Goal: Task Accomplishment & Management: Manage account settings

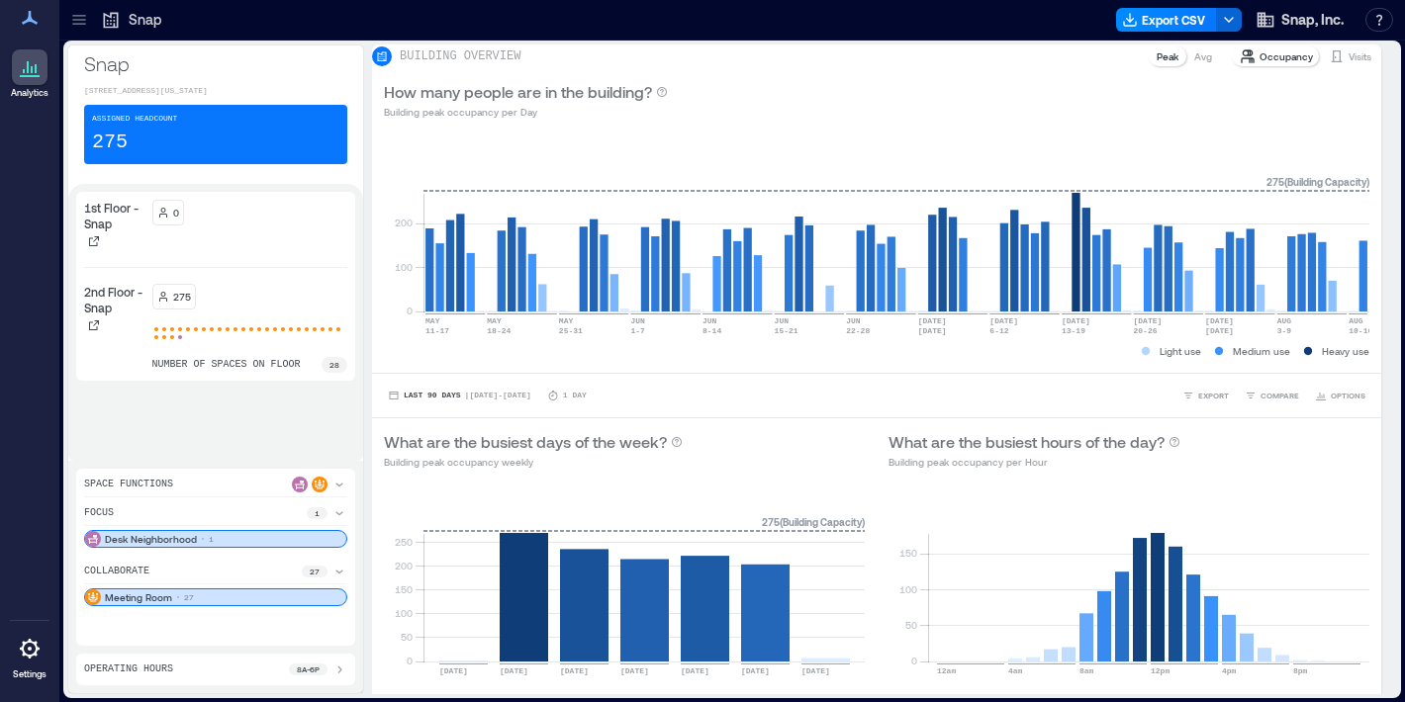
scroll to position [1550, 0]
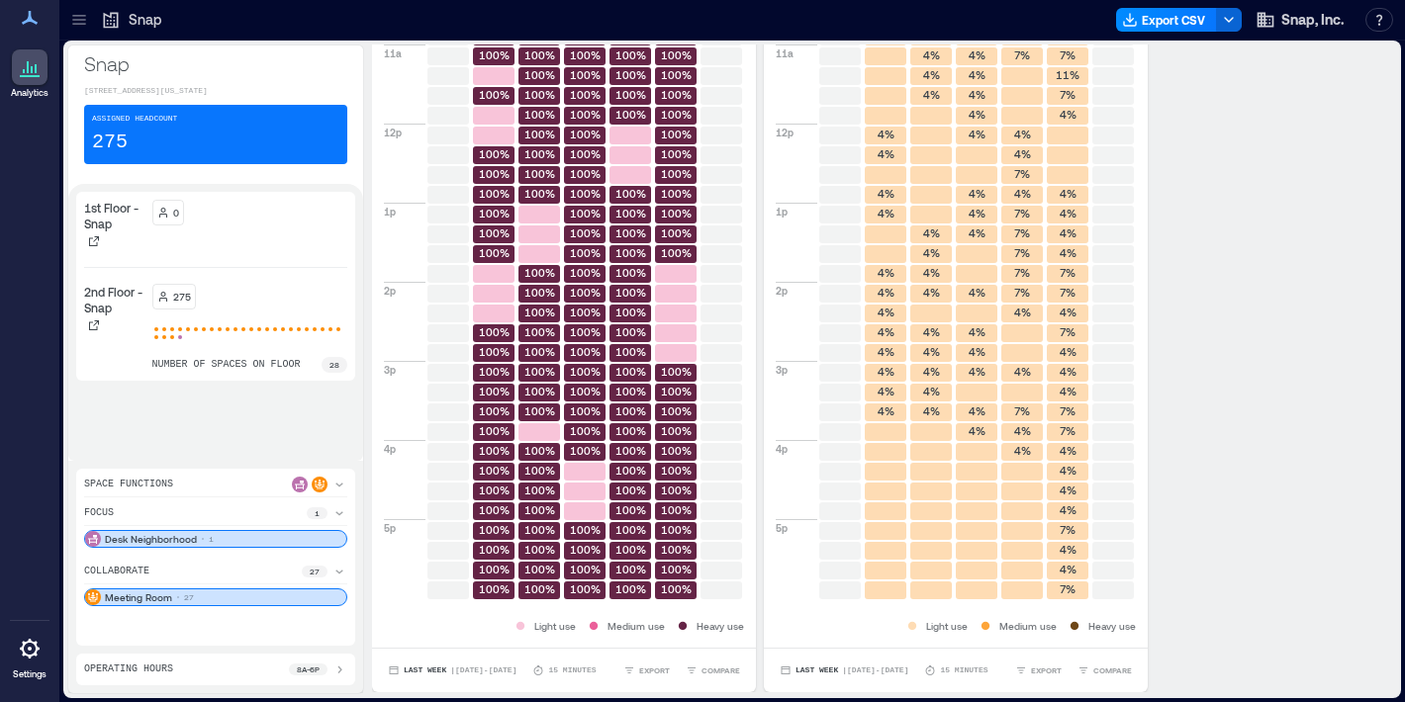
click at [129, 27] on p "Snap" at bounding box center [145, 20] width 33 height 20
click at [78, 22] on icon at bounding box center [79, 20] width 20 height 20
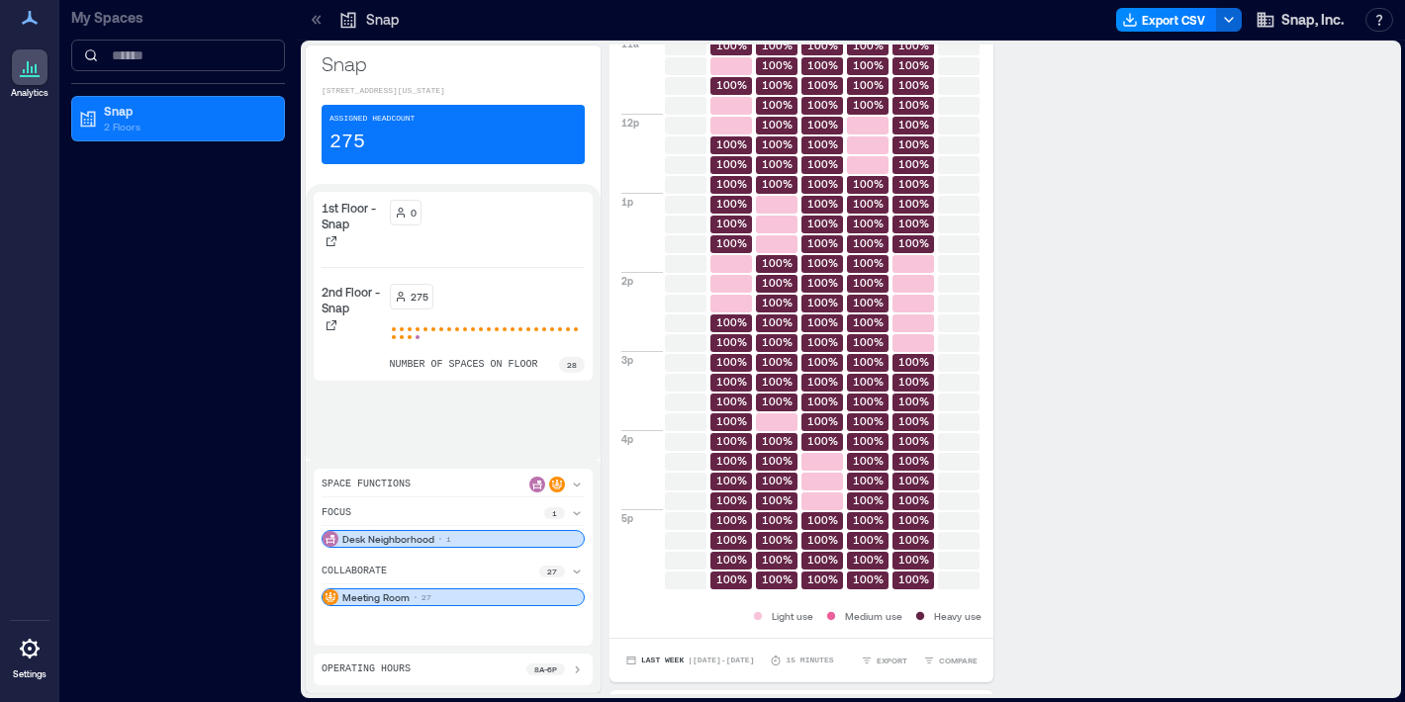
scroll to position [0, 0]
click at [116, 116] on p "Snap" at bounding box center [187, 111] width 166 height 16
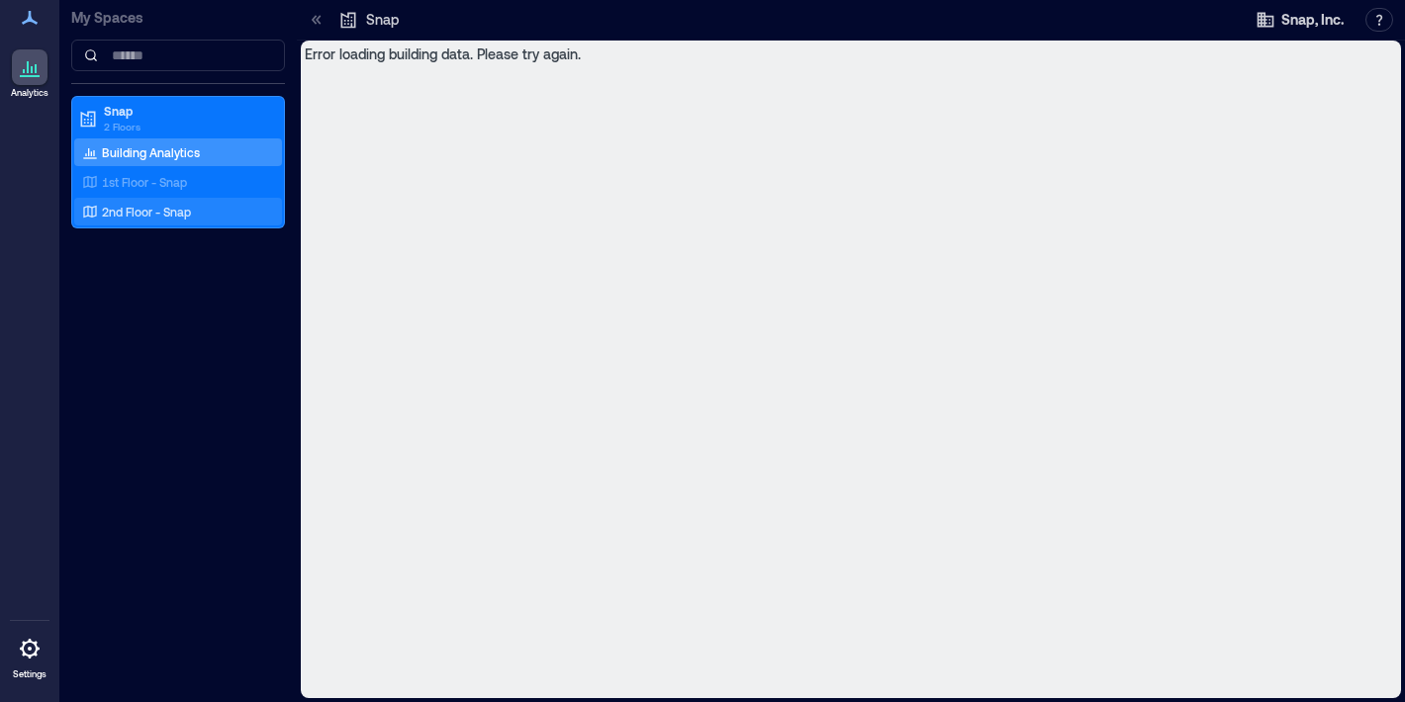
click at [212, 220] on div "2nd Floor - Snap" at bounding box center [174, 212] width 192 height 20
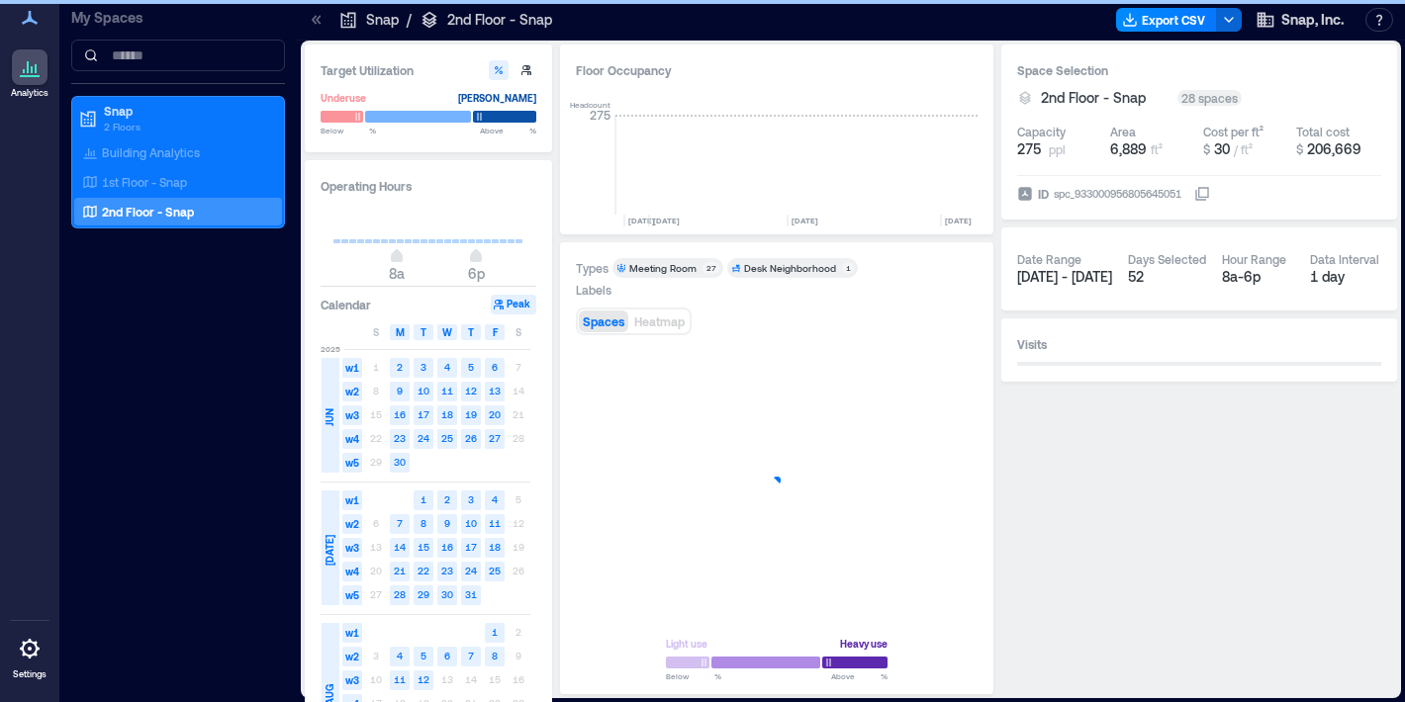
scroll to position [0, 624]
click at [895, 82] on div "Floor Occupancy Headcount 275 [DATE] [DATE] [DATE] [DATE] [DATE] [DATE] [DATE] …" at bounding box center [776, 140] width 433 height 190
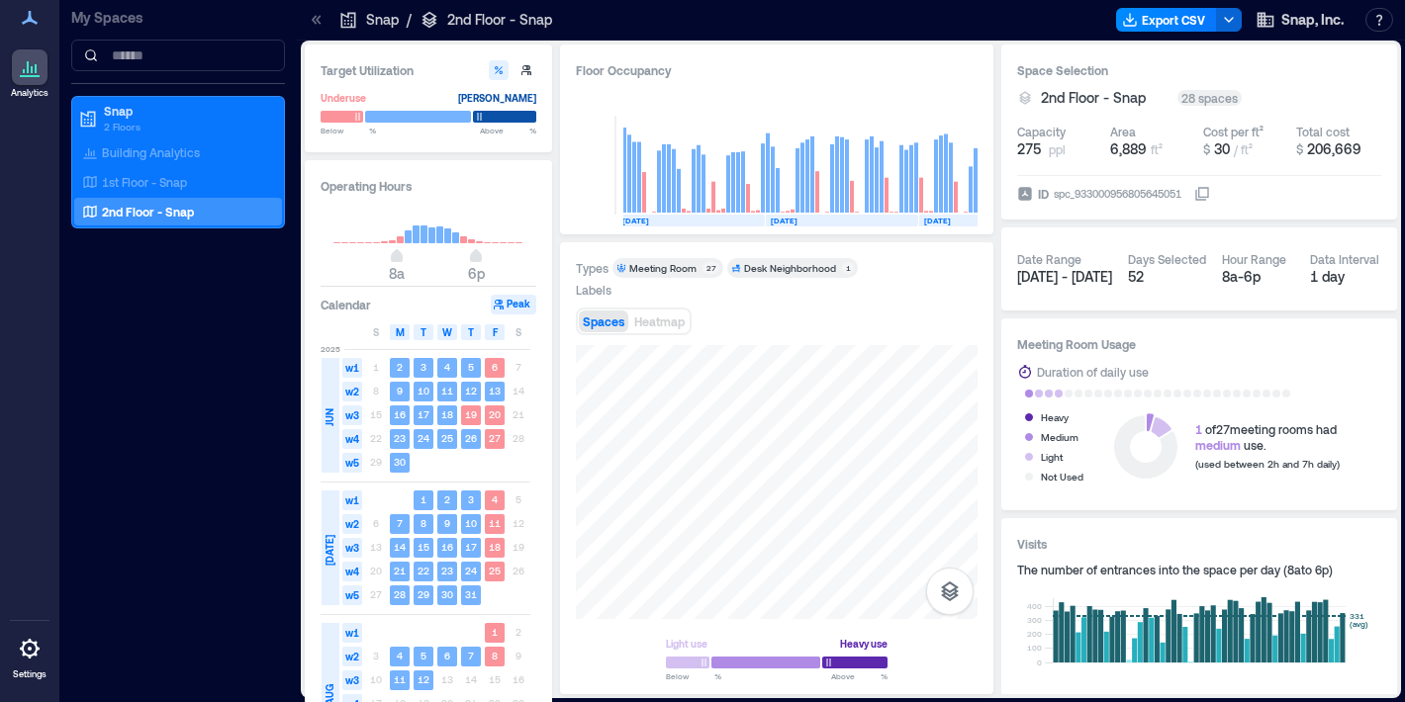
scroll to position [65, 0]
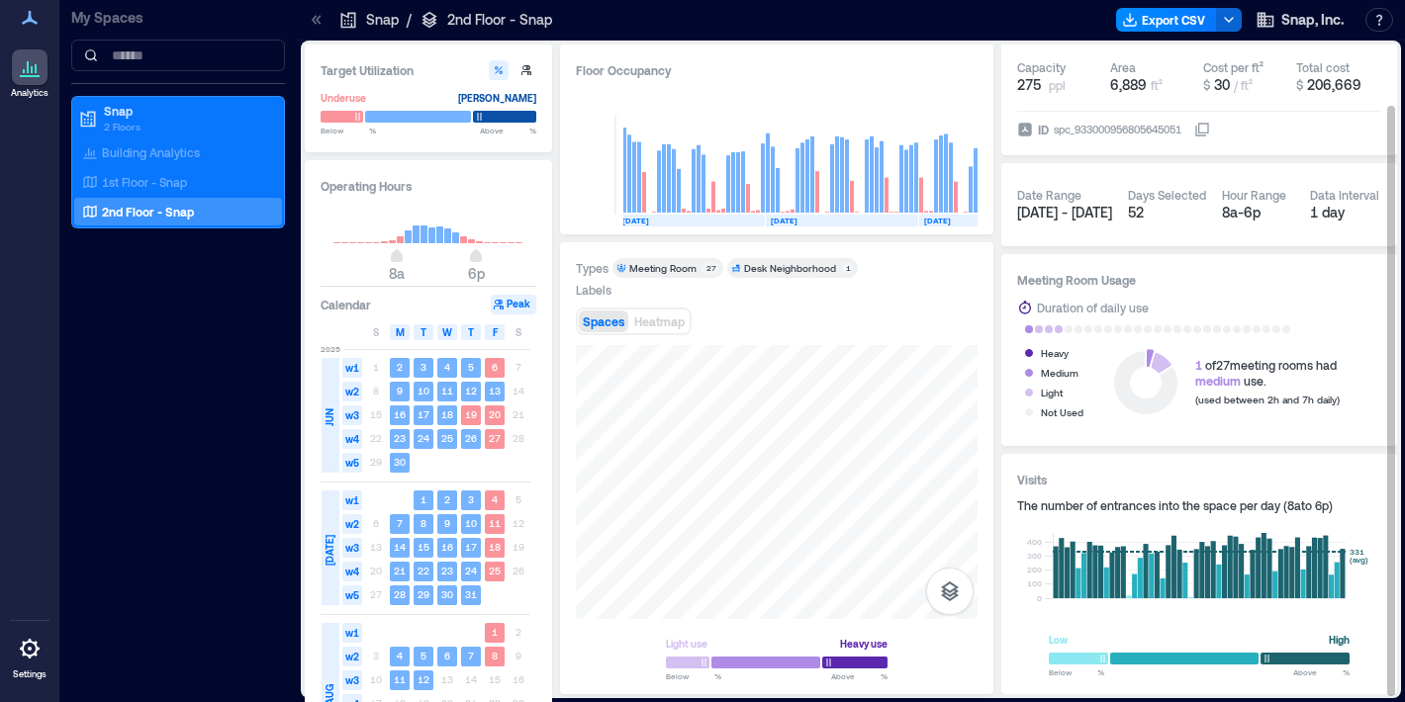
click at [1221, 377] on span "medium" at bounding box center [1218, 381] width 46 height 14
click at [1245, 408] on div "Heavy Medium Light Not Used 1 of 27 meeting rooms had medium use. (used between…" at bounding box center [1199, 382] width 364 height 79
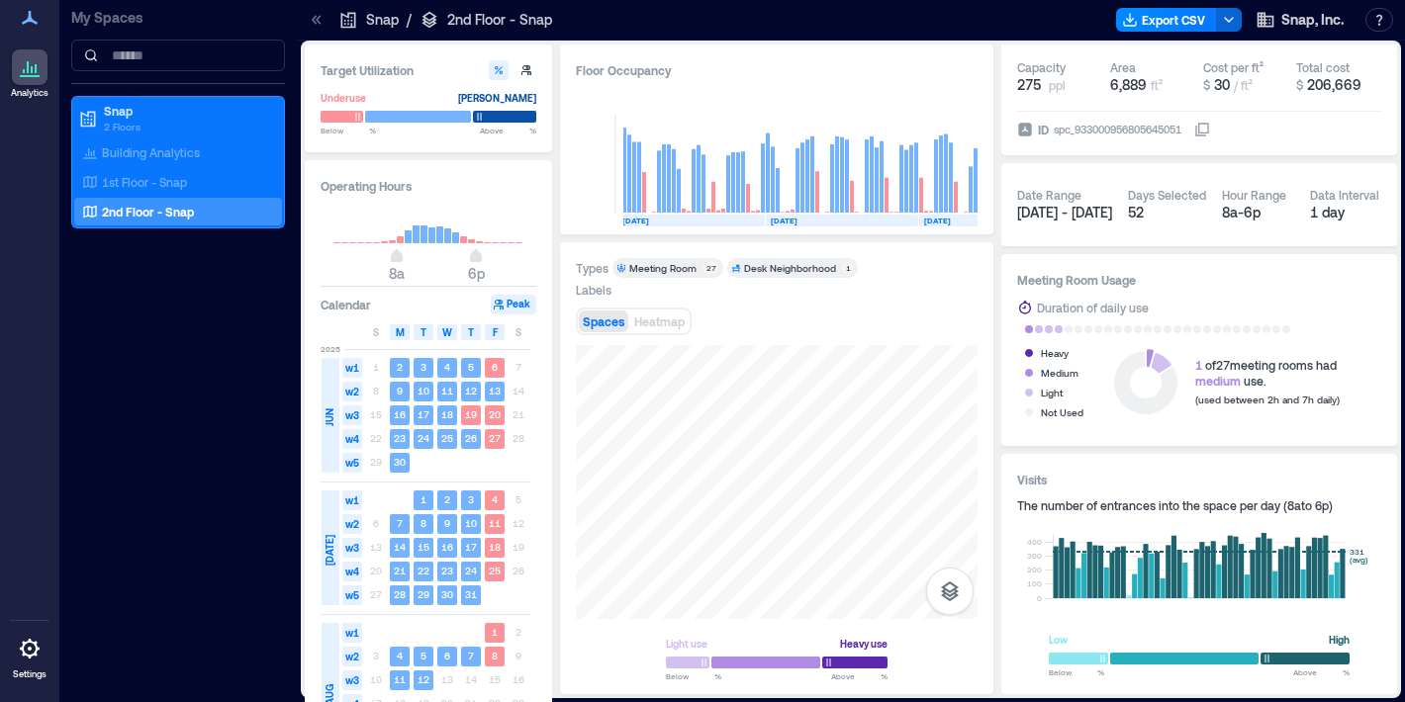
click at [43, 640] on div at bounding box center [30, 649] width 36 height 36
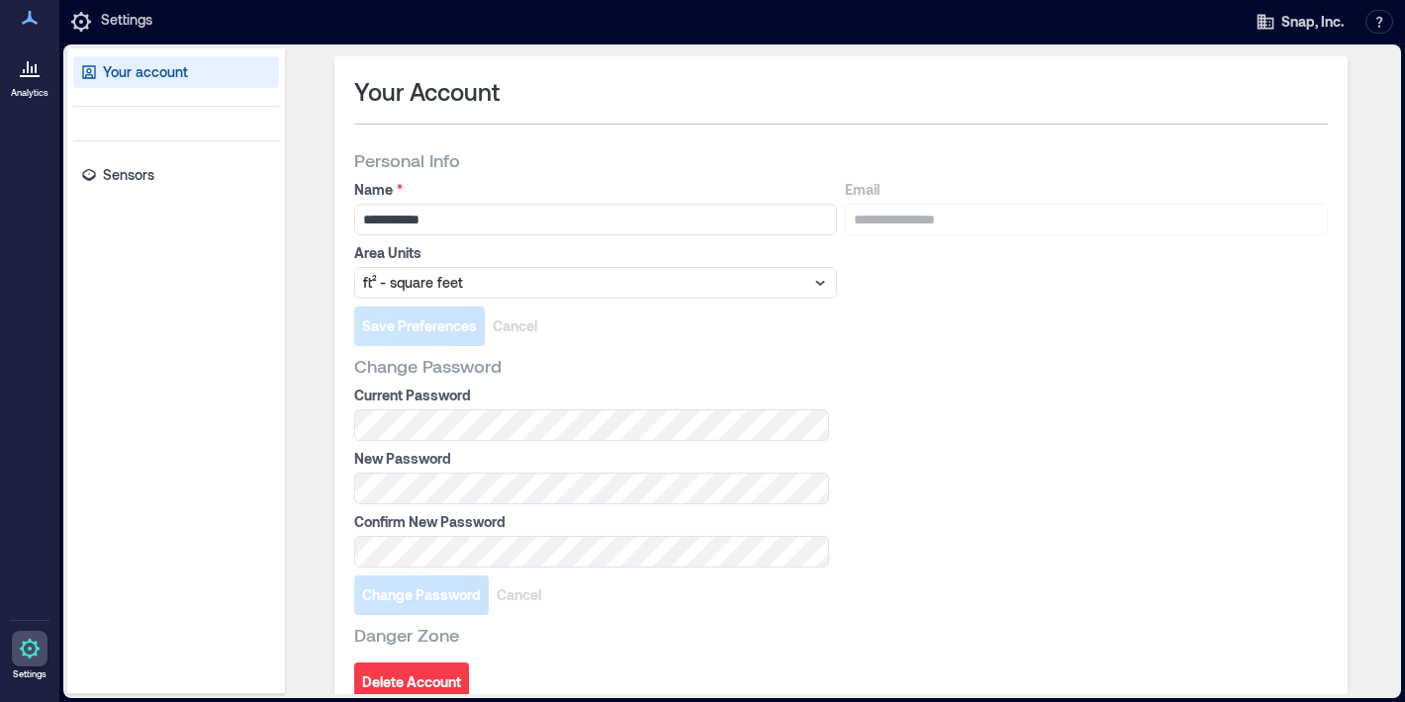
click at [220, 193] on div "Your account Sensors" at bounding box center [176, 371] width 218 height 646
click at [219, 175] on link "Sensors" at bounding box center [176, 175] width 206 height 32
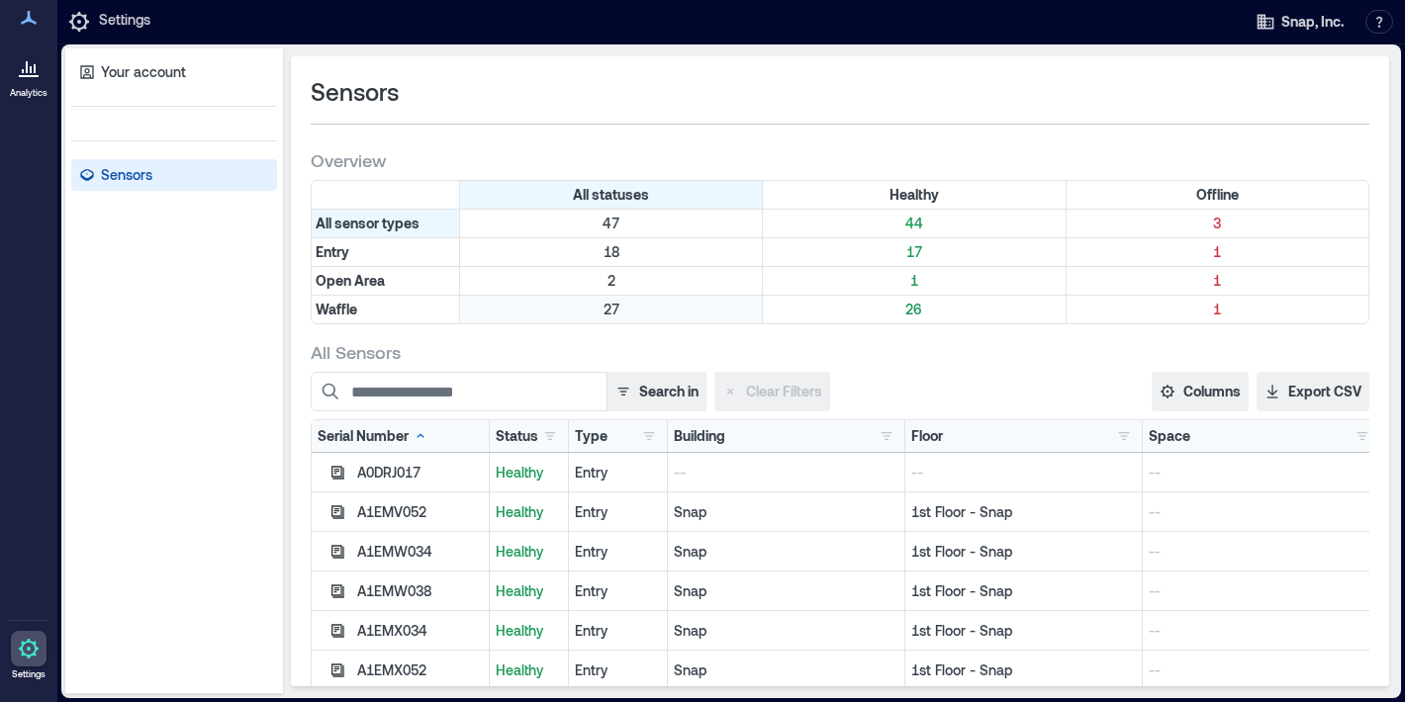
click at [671, 321] on div "27" at bounding box center [611, 310] width 303 height 28
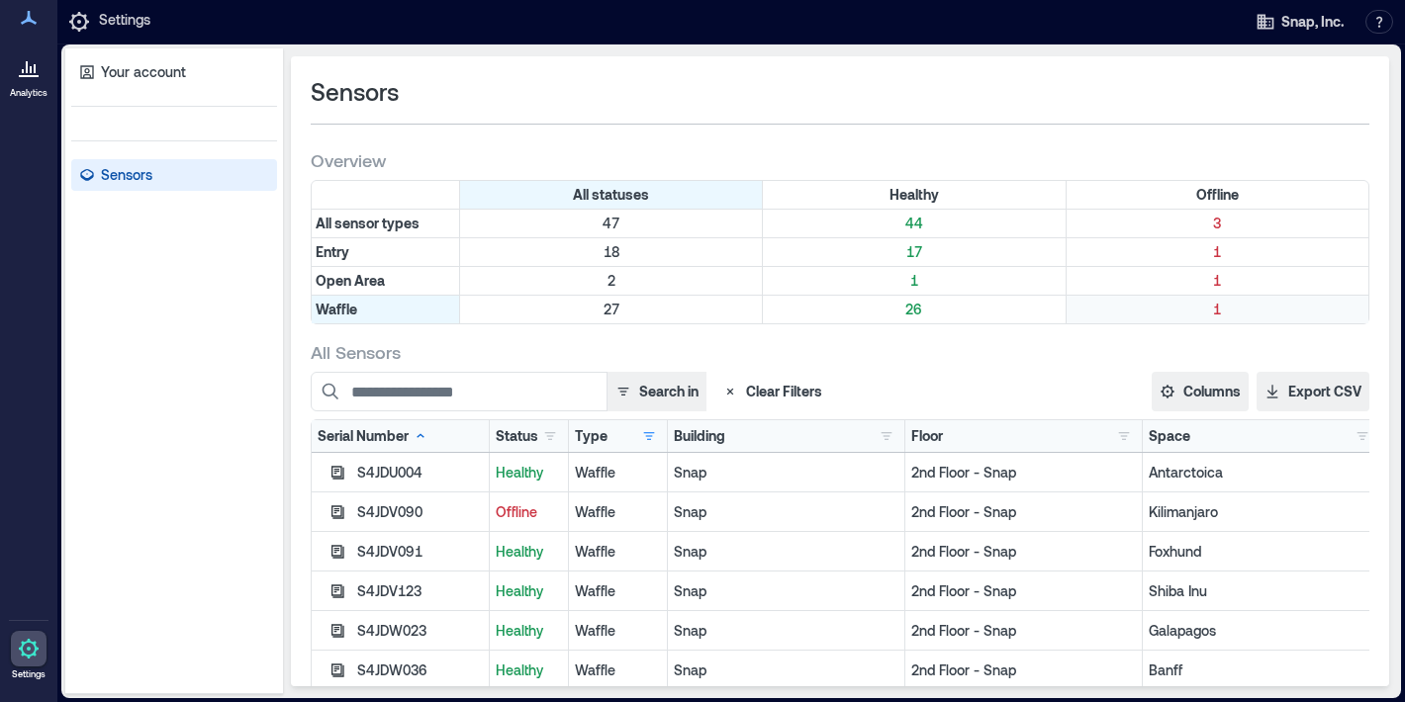
click at [1180, 300] on p "1" at bounding box center [1217, 310] width 294 height 20
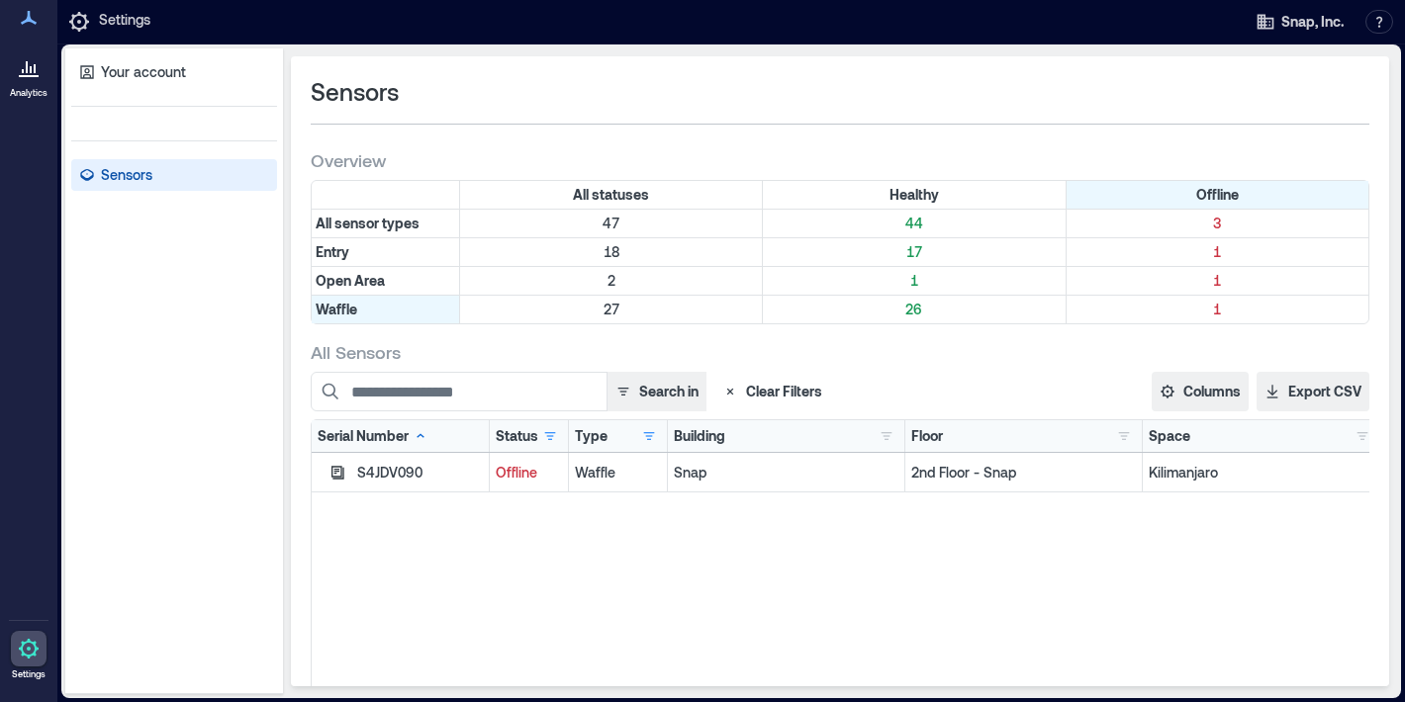
click at [793, 482] on p "Snap" at bounding box center [786, 473] width 225 height 20
click at [606, 473] on div "Waffle" at bounding box center [618, 473] width 86 height 20
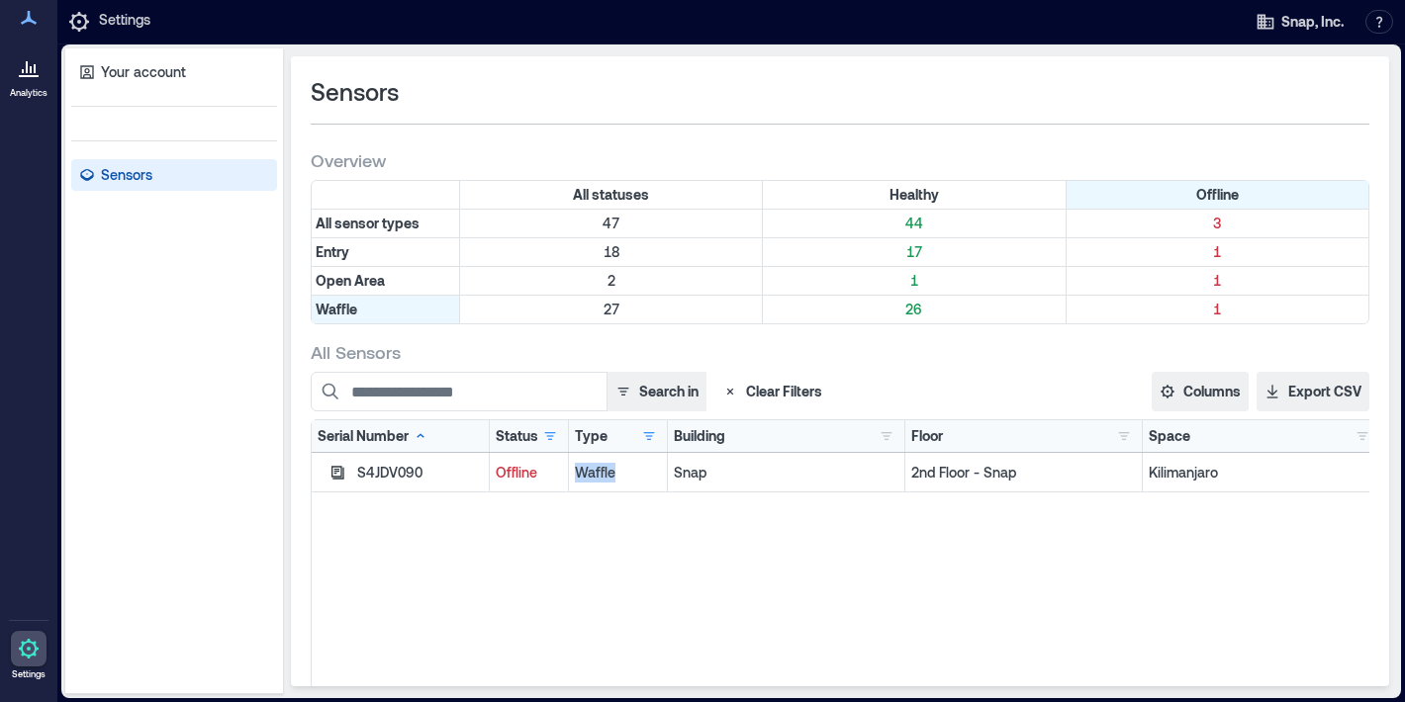
drag, startPoint x: 606, startPoint y: 473, endPoint x: 511, endPoint y: 473, distance: 95.0
click at [604, 473] on div "Waffle" at bounding box center [618, 473] width 86 height 20
click at [512, 473] on p "Offline" at bounding box center [529, 473] width 66 height 20
click at [346, 486] on div "S4JDV090" at bounding box center [401, 473] width 178 height 40
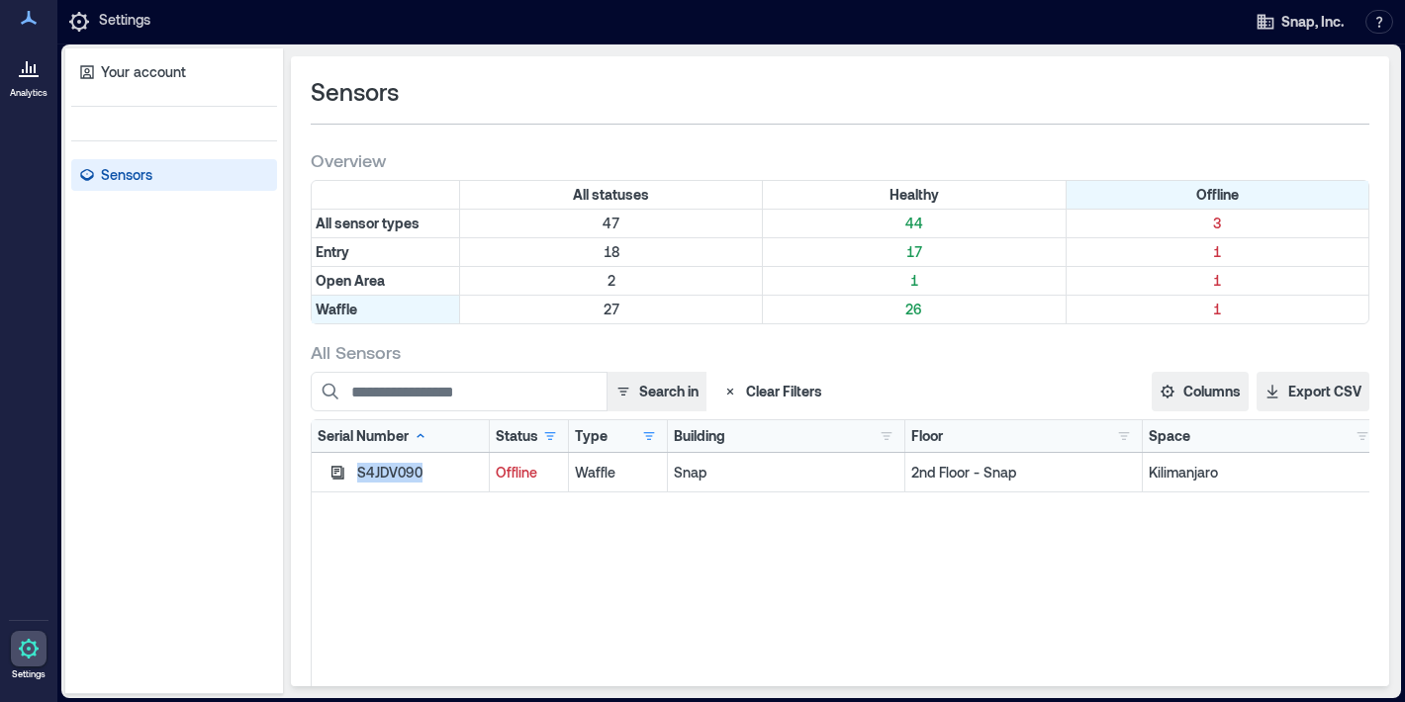
click at [346, 486] on div "S4JDV090" at bounding box center [401, 473] width 178 height 40
click at [1269, 446] on div "Space [GEOGRAPHIC_DATA] 1" at bounding box center [1260, 436] width 237 height 32
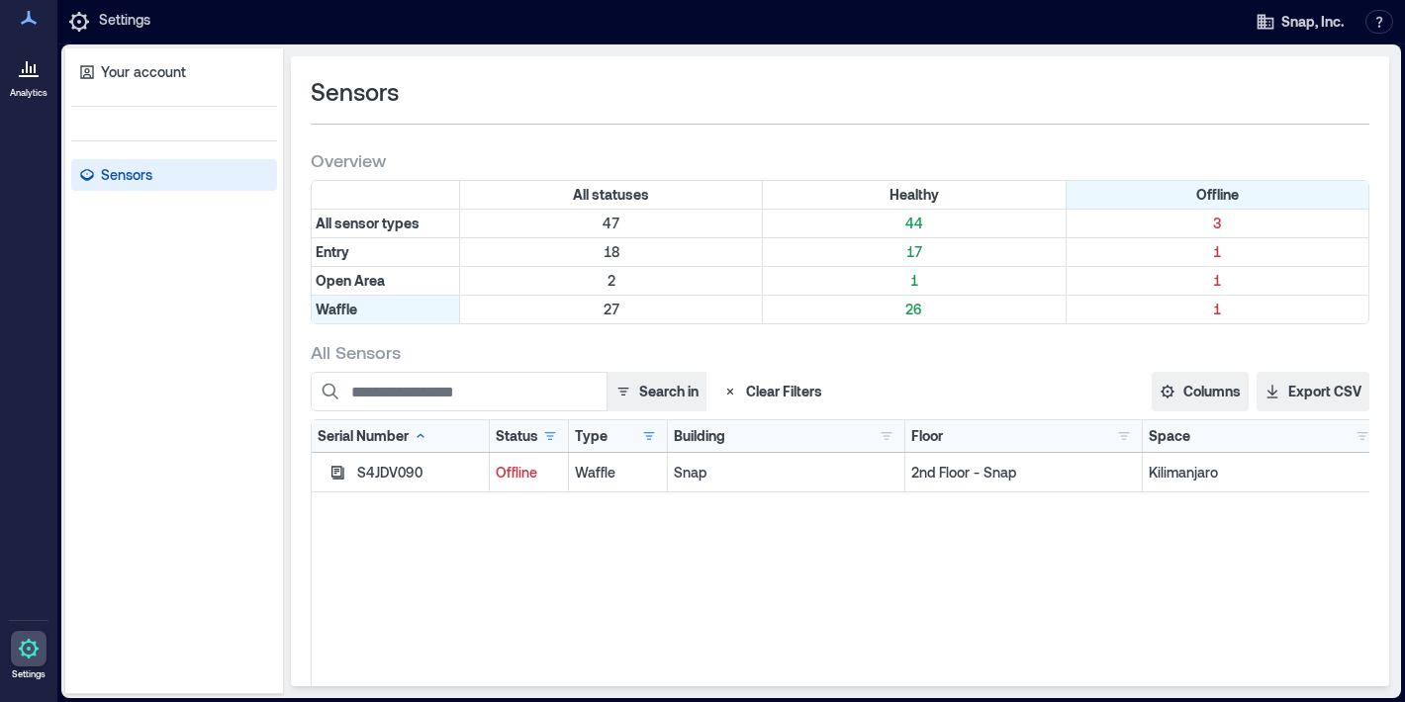
click at [1238, 475] on p "Kilimanjaro" at bounding box center [1261, 473] width 226 height 20
click at [1294, 77] on div "Sensors" at bounding box center [840, 92] width 1058 height 32
click at [1378, 21] on button "button" at bounding box center [1379, 22] width 28 height 24
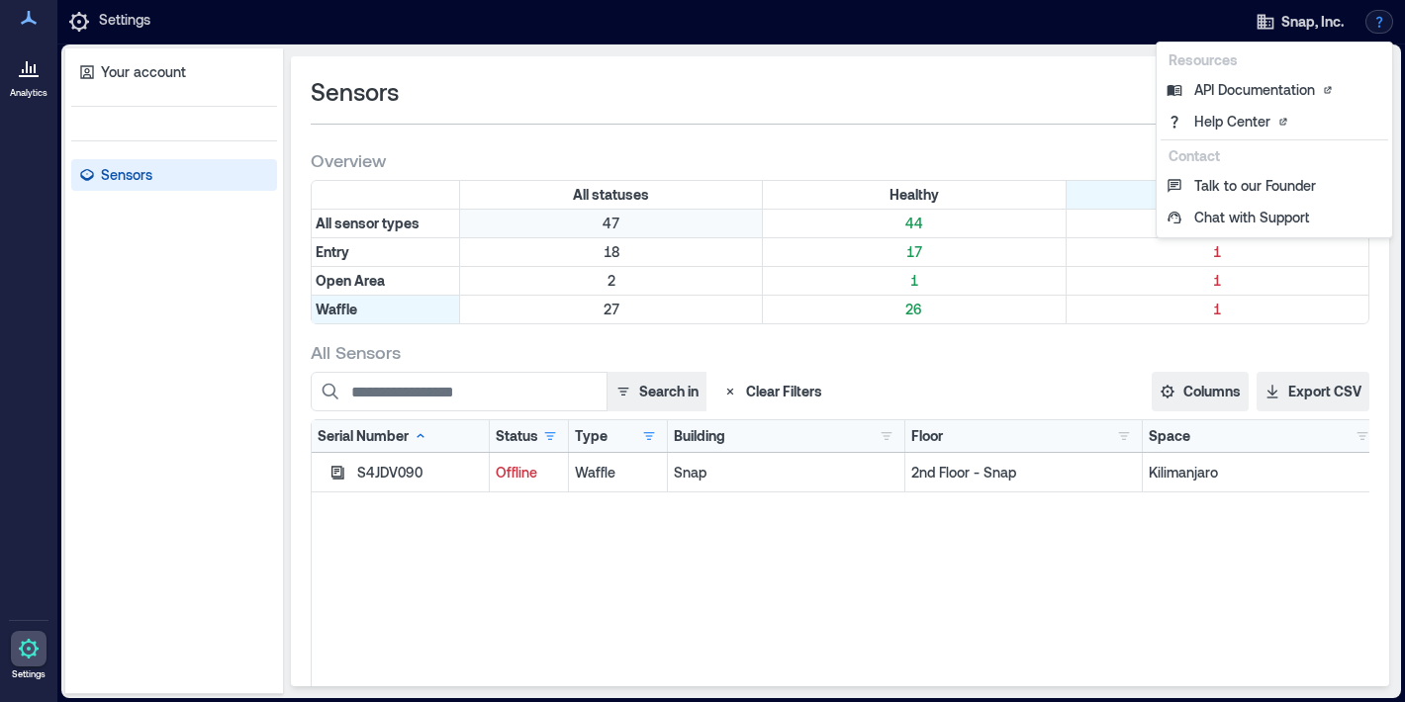
click at [622, 214] on p "47" at bounding box center [611, 224] width 294 height 20
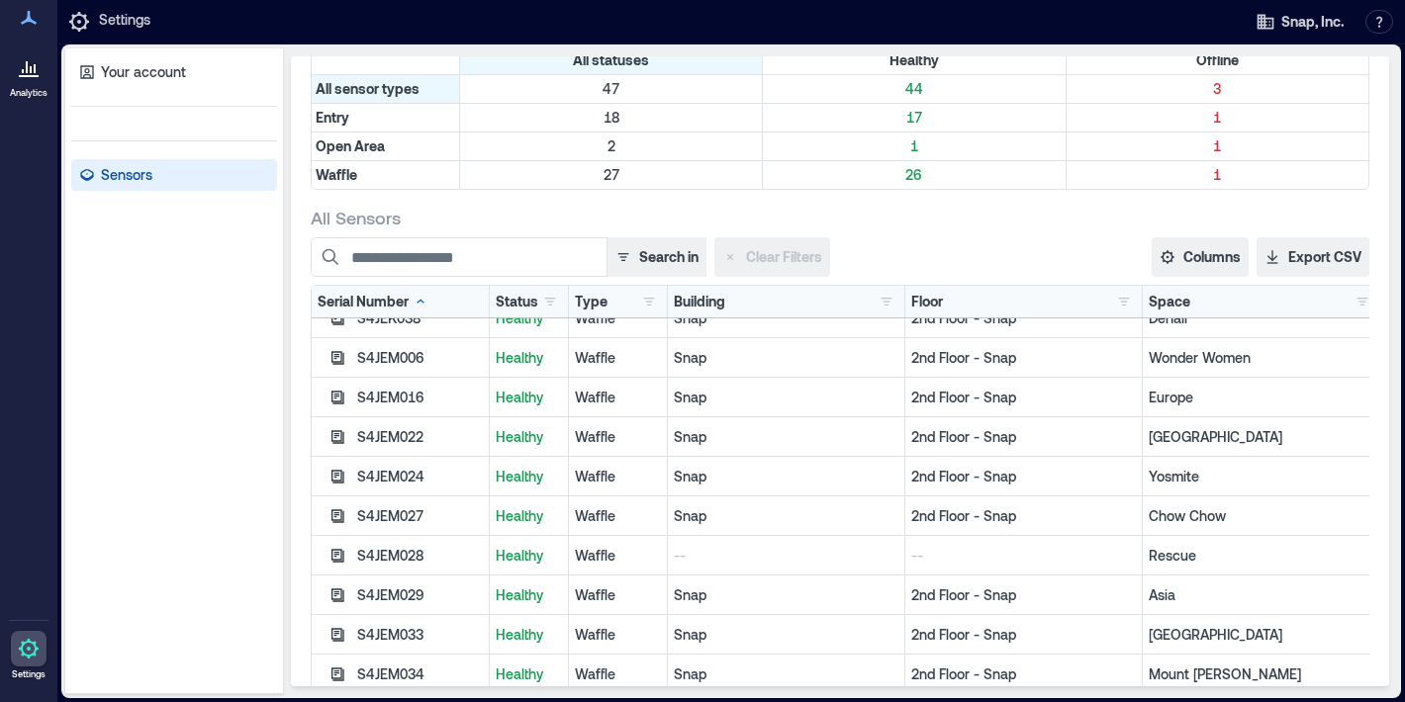
scroll to position [282, 0]
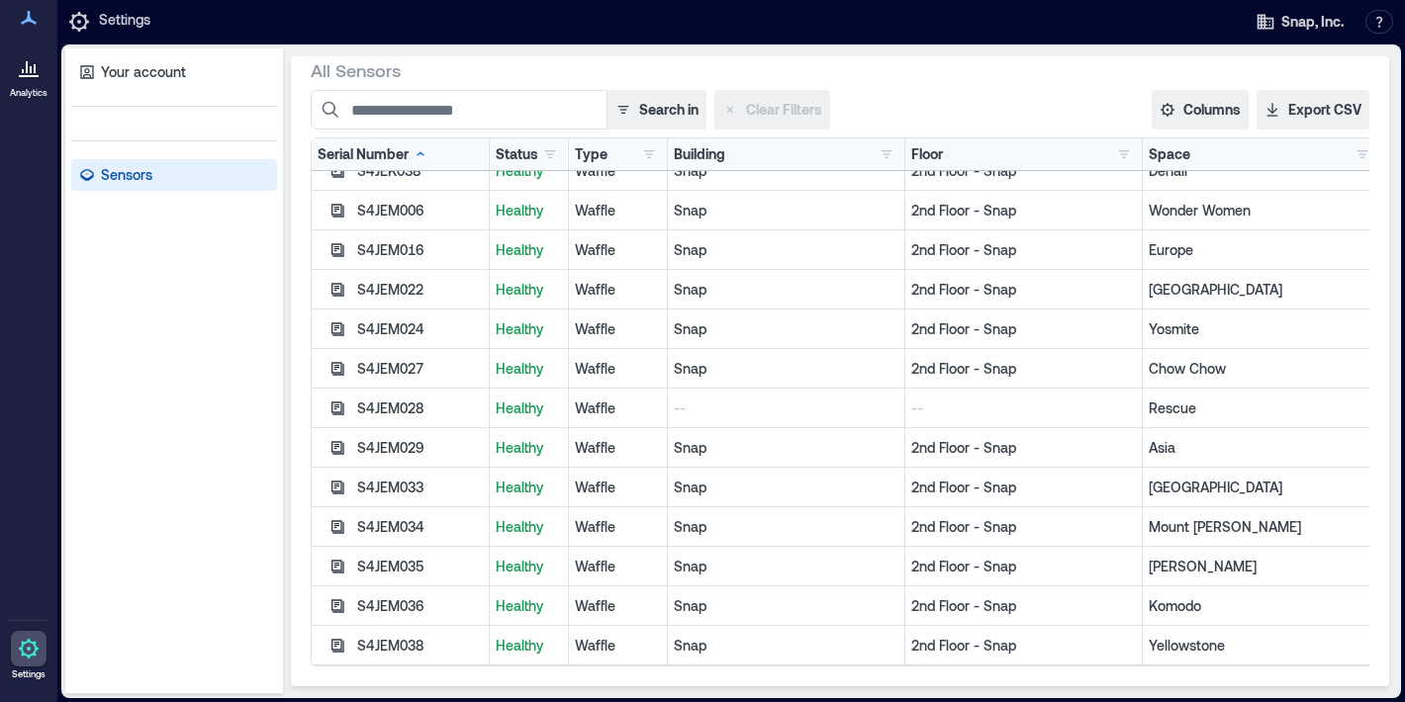
click at [774, 407] on p "--" at bounding box center [786, 409] width 225 height 20
click at [1022, 399] on p "--" at bounding box center [1023, 409] width 225 height 20
click at [766, 416] on p "--" at bounding box center [786, 409] width 225 height 20
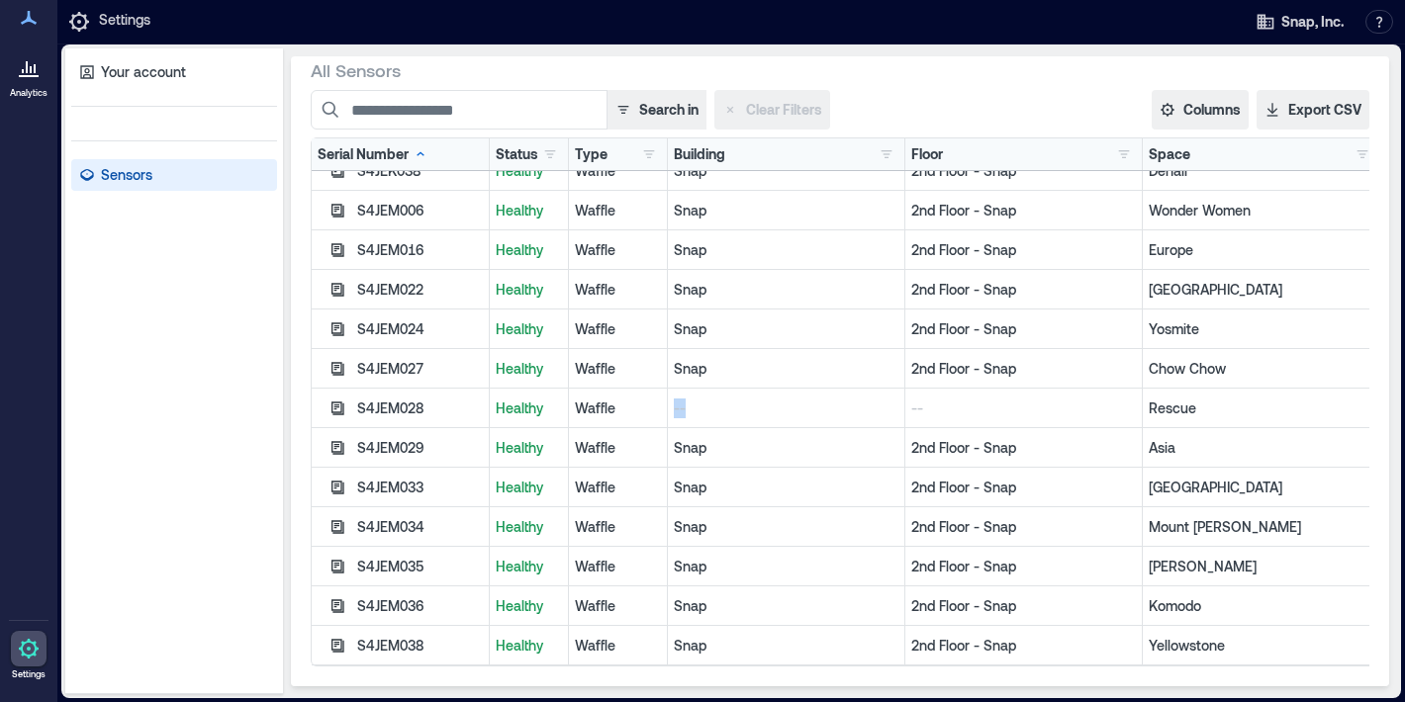
click at [766, 416] on p "--" at bounding box center [786, 409] width 225 height 20
click at [1097, 407] on p "--" at bounding box center [1023, 409] width 225 height 20
click at [796, 441] on p "Snap" at bounding box center [786, 448] width 225 height 20
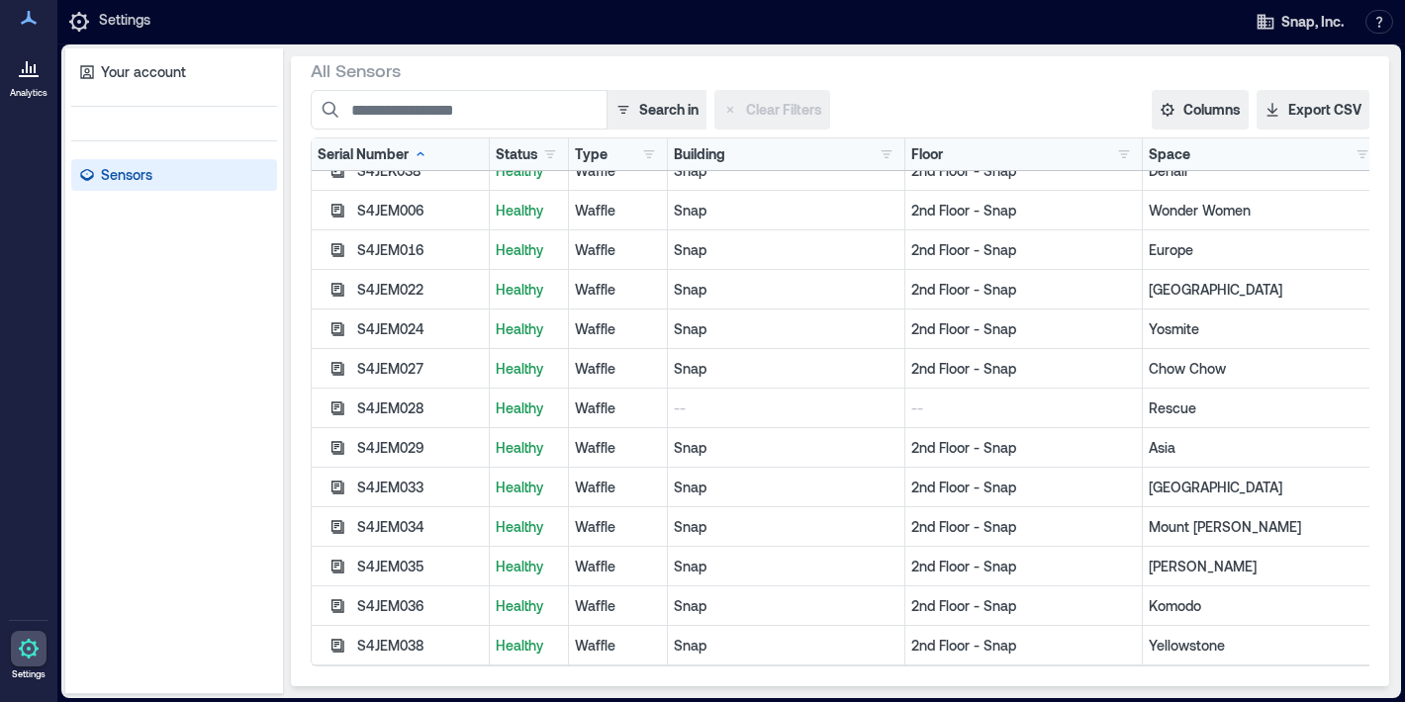
click at [802, 428] on div "Snap" at bounding box center [786, 448] width 237 height 40
